Goal: Find specific page/section: Find specific page/section

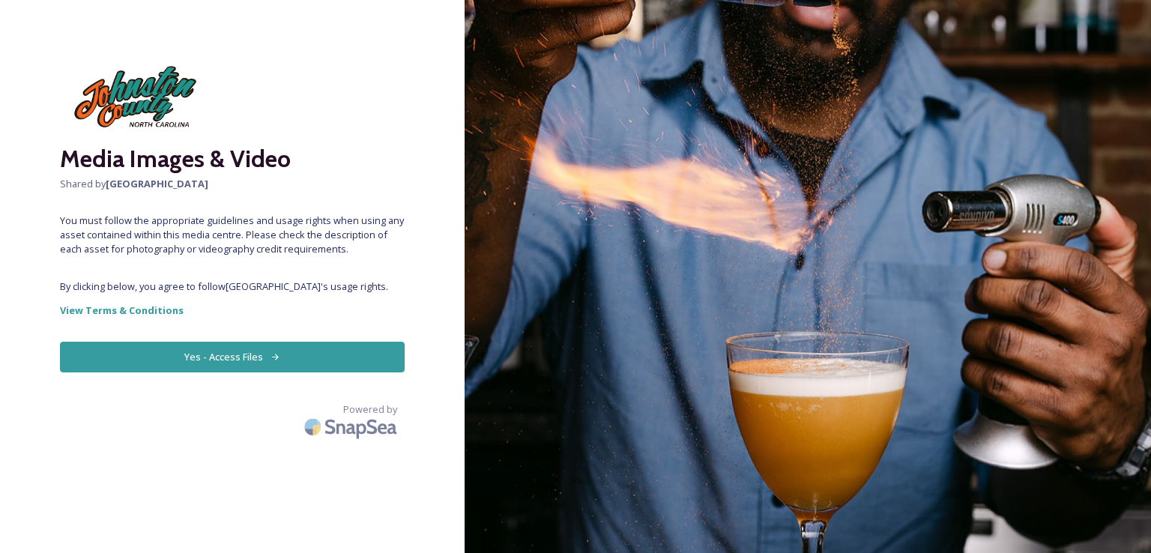
click at [273, 352] on icon at bounding box center [276, 357] width 10 height 10
